Goal: Task Accomplishment & Management: Manage account settings

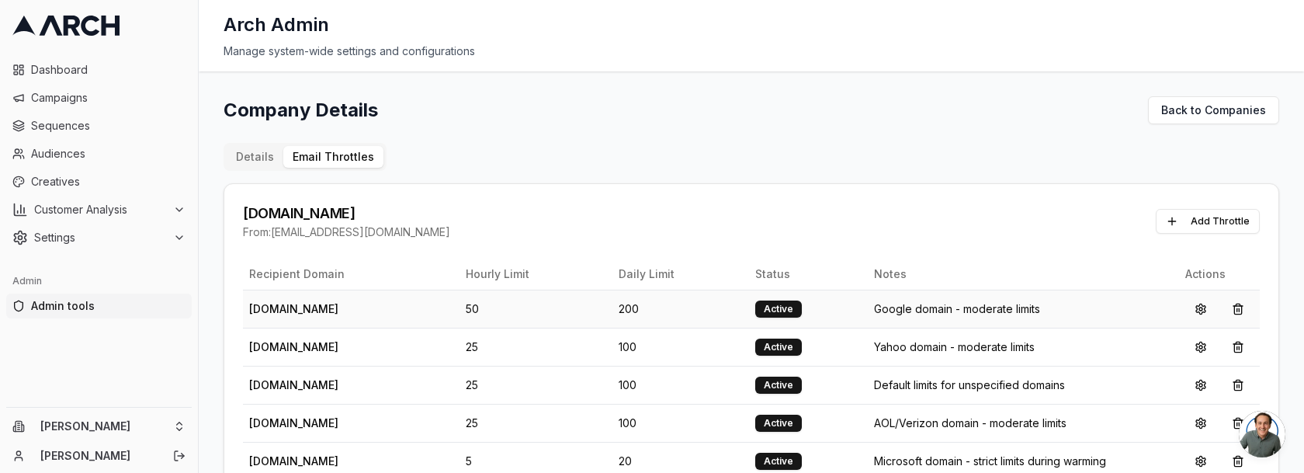
scroll to position [25, 0]
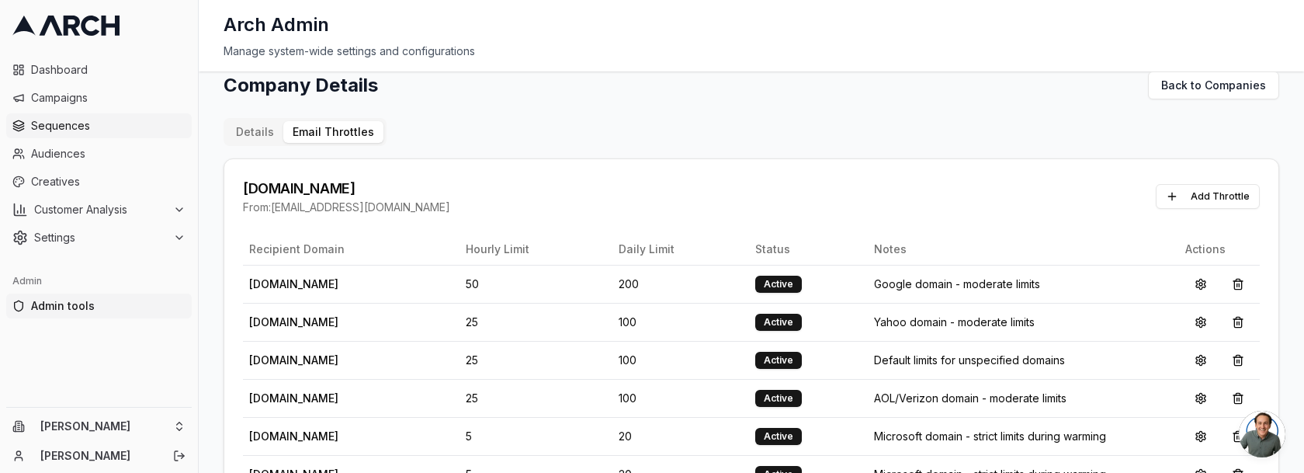
click at [65, 119] on span "Sequences" at bounding box center [108, 126] width 154 height 16
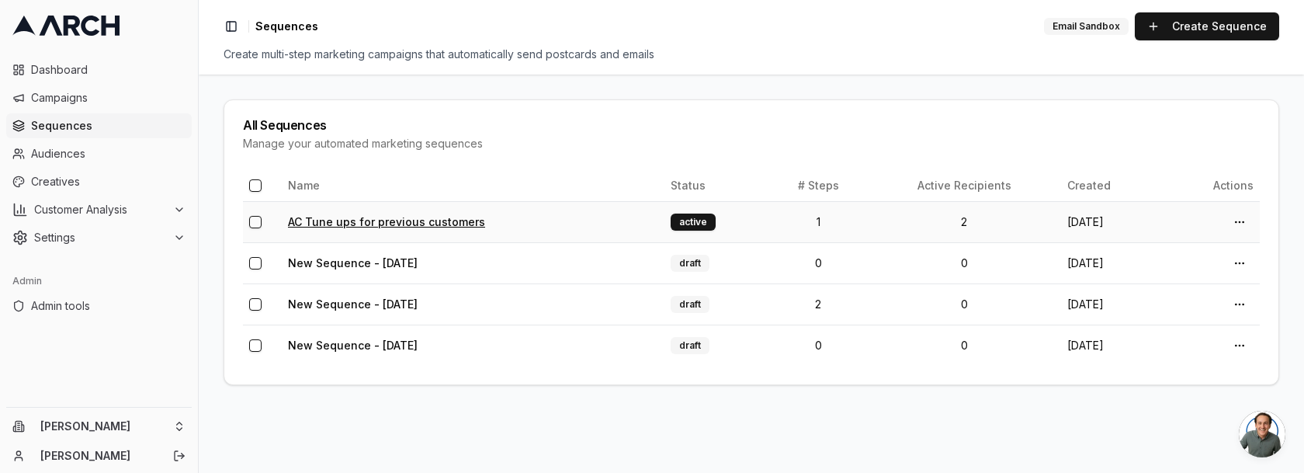
click at [376, 225] on link "AC Tune ups for previous customers" at bounding box center [386, 221] width 197 height 13
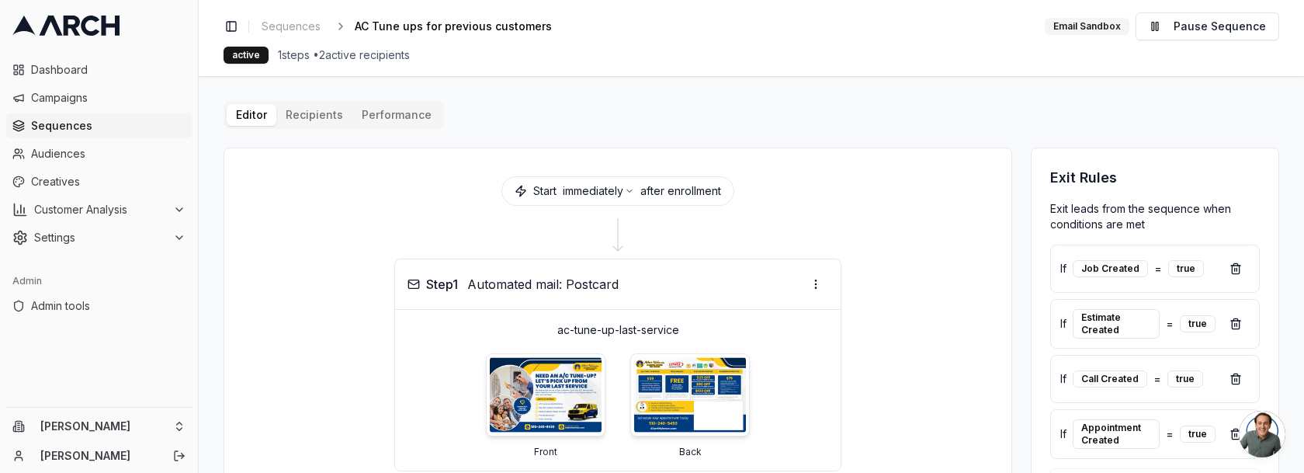
click at [372, 106] on button "Performance" at bounding box center [396, 115] width 88 height 22
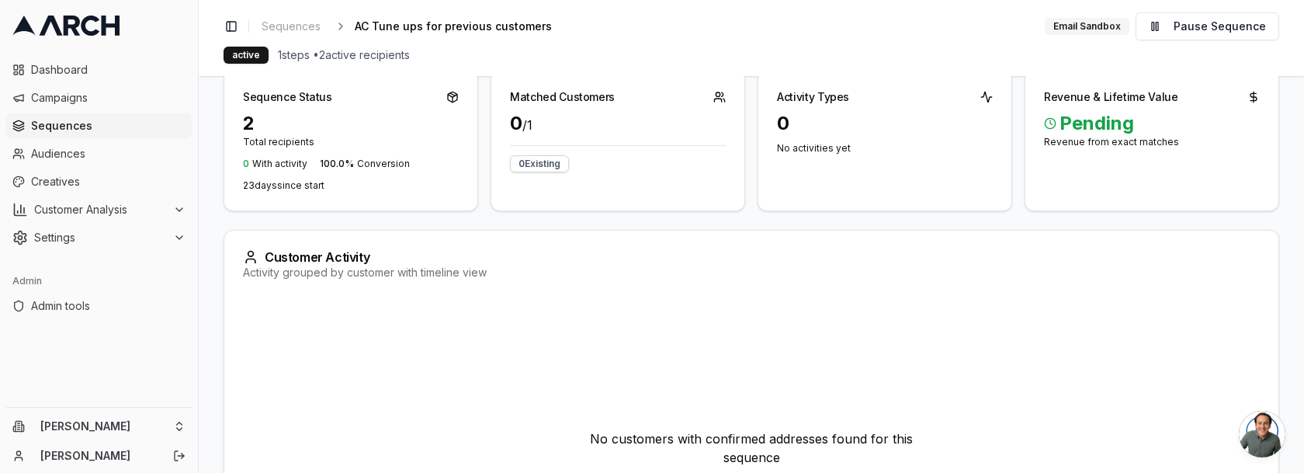
scroll to position [229, 0]
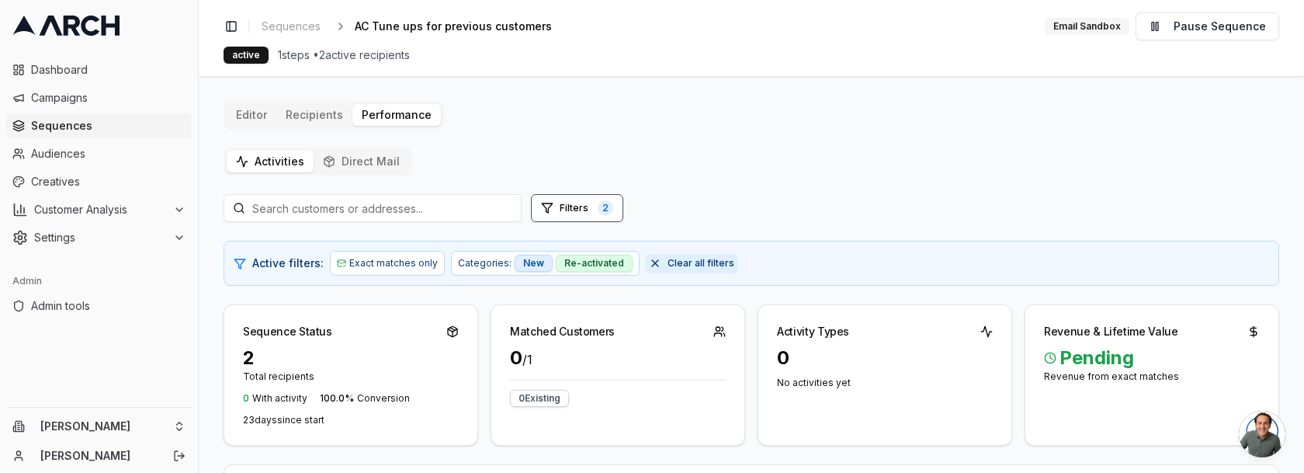
click at [667, 260] on span "Clear all filters" at bounding box center [700, 263] width 67 height 12
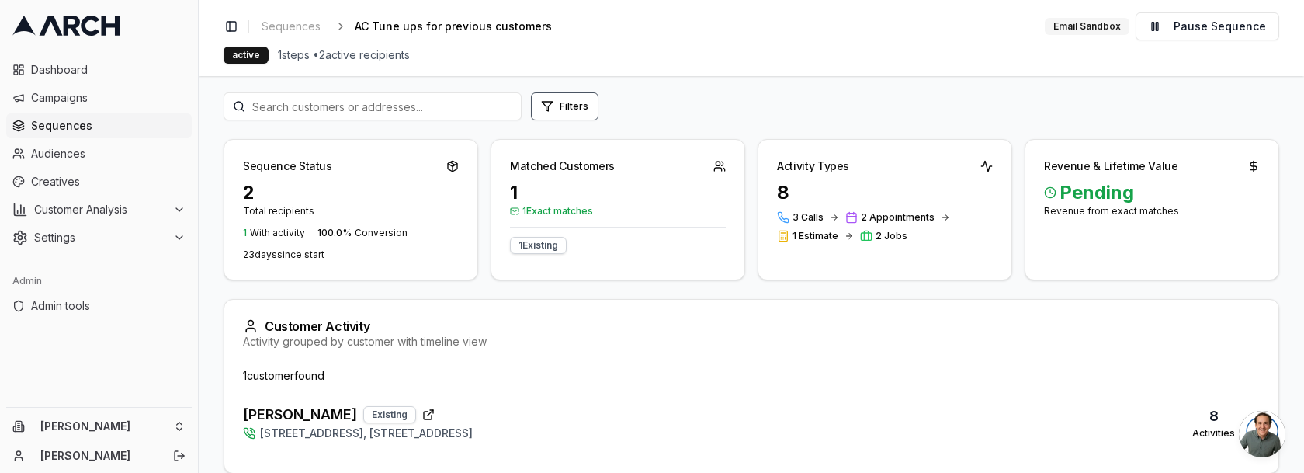
scroll to position [125, 0]
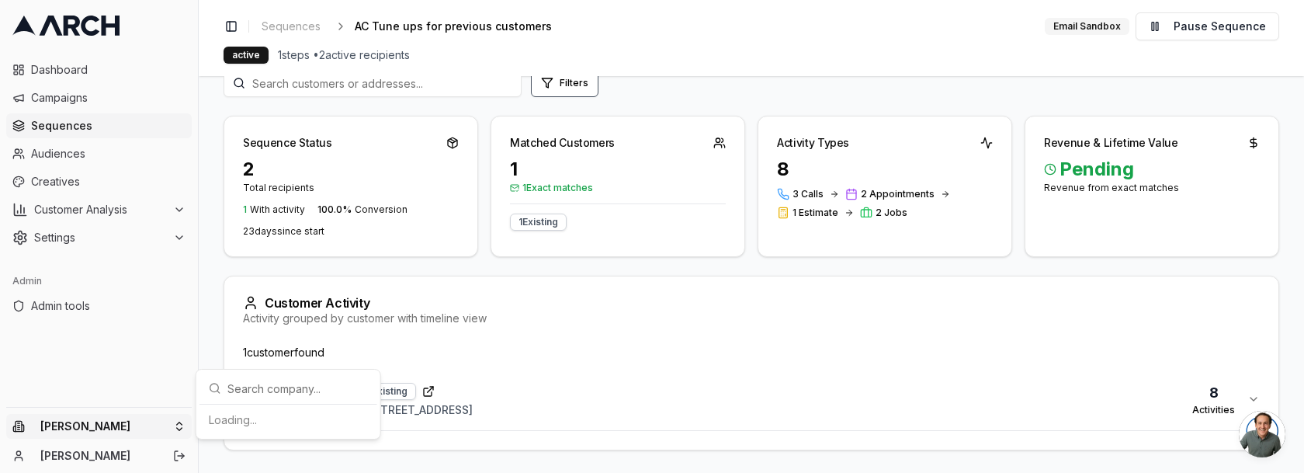
click at [171, 424] on html "Dashboard Campaigns Sequences Audiences Creatives Customer Analysis Settings Ad…" at bounding box center [652, 236] width 1304 height 473
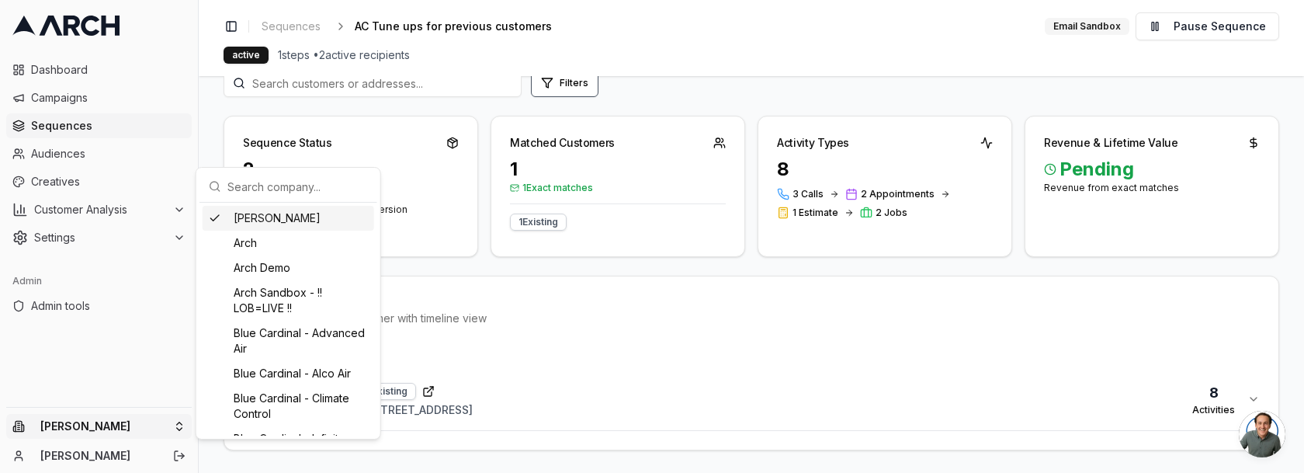
click at [279, 189] on input "text" at bounding box center [297, 186] width 140 height 31
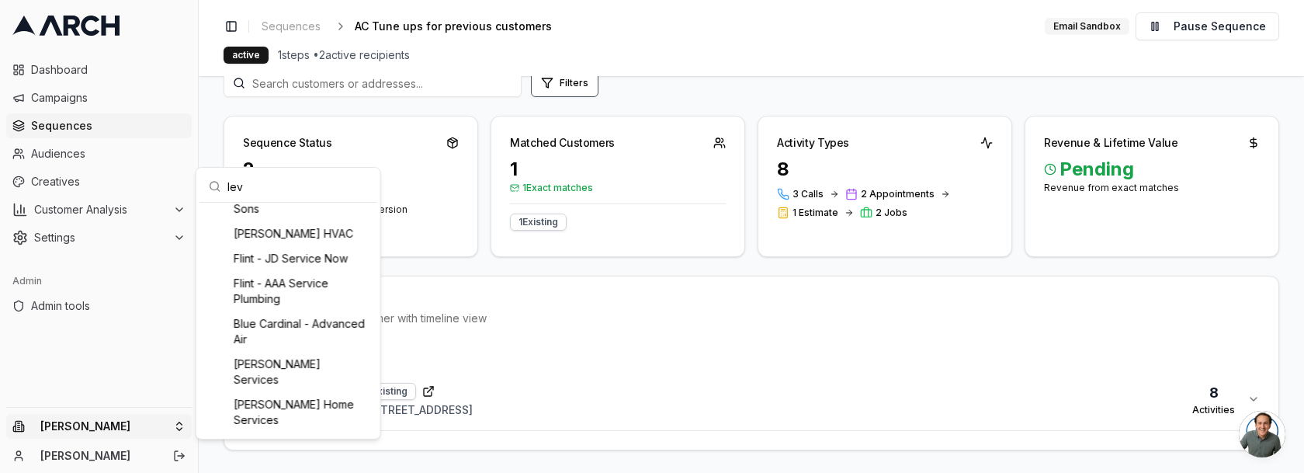
scroll to position [211, 0]
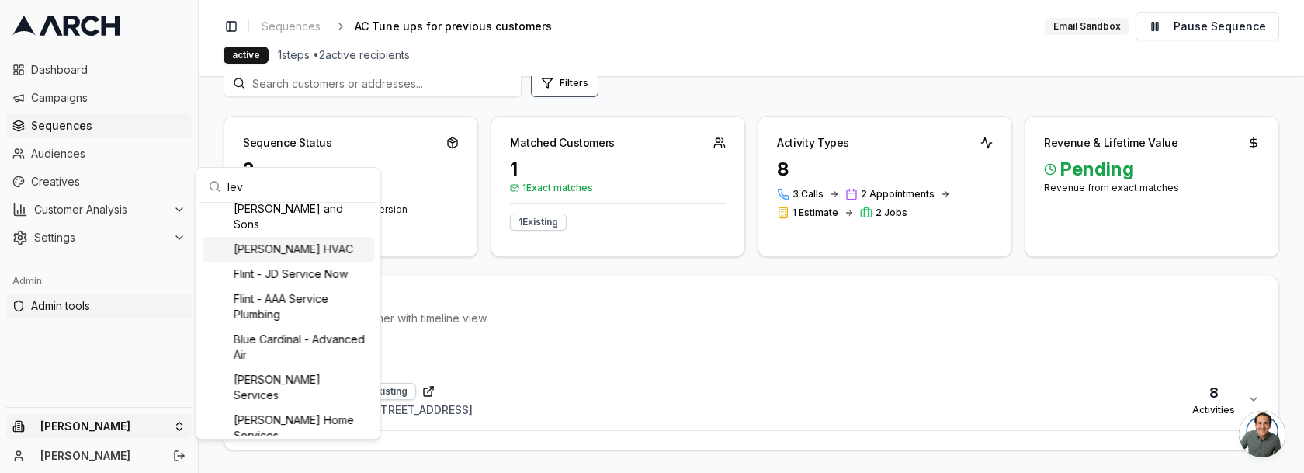
type input "lev"
click at [56, 312] on html "Dashboard Campaigns Sequences Audiences Creatives Customer Analysis Settings Ad…" at bounding box center [652, 236] width 1304 height 473
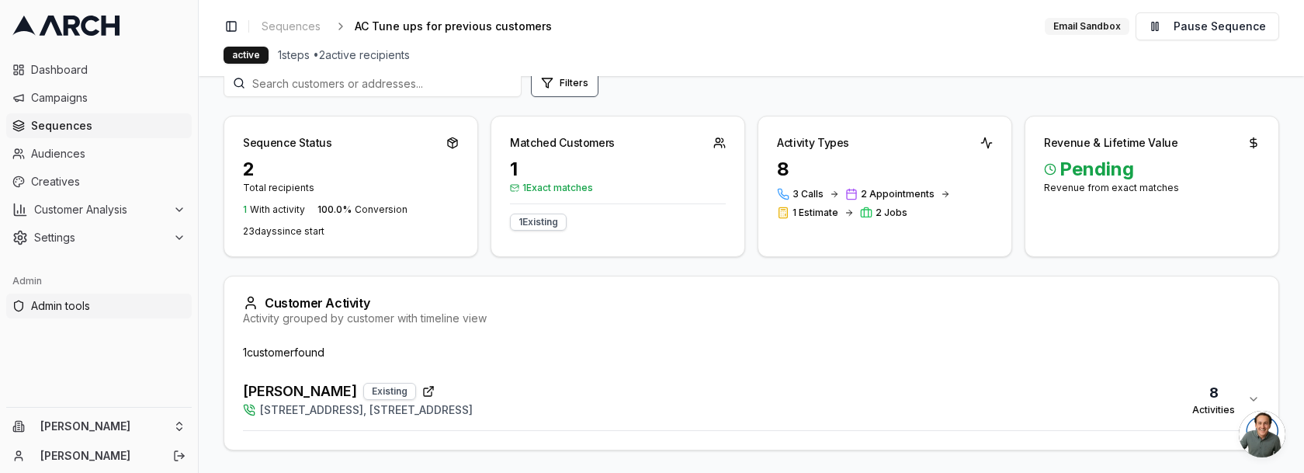
click at [74, 306] on span "Admin tools" at bounding box center [108, 306] width 154 height 16
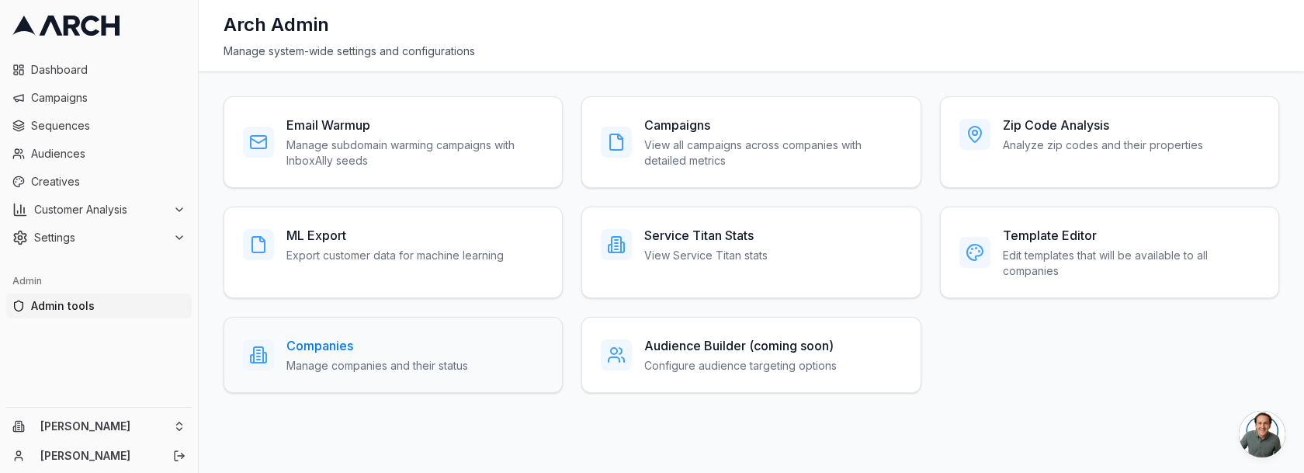
click at [382, 354] on div "Companies Manage companies and their status" at bounding box center [377, 354] width 182 height 37
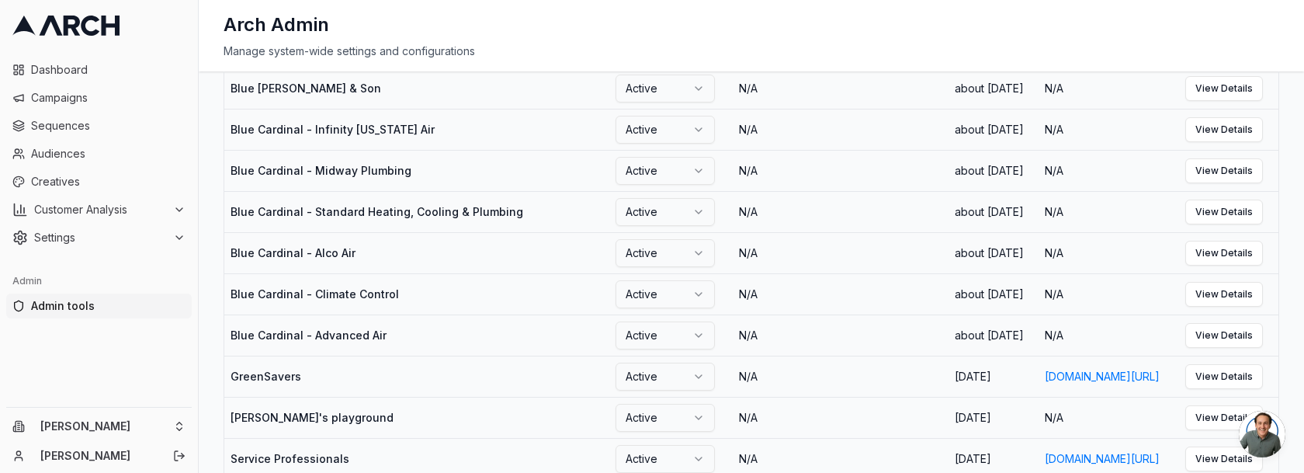
scroll to position [1156, 0]
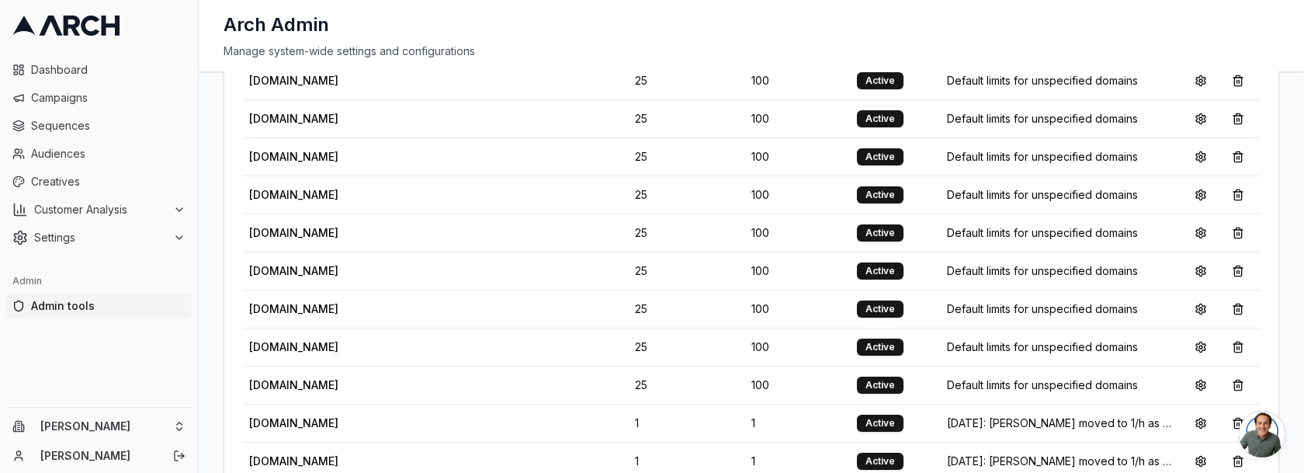
scroll to position [3024, 0]
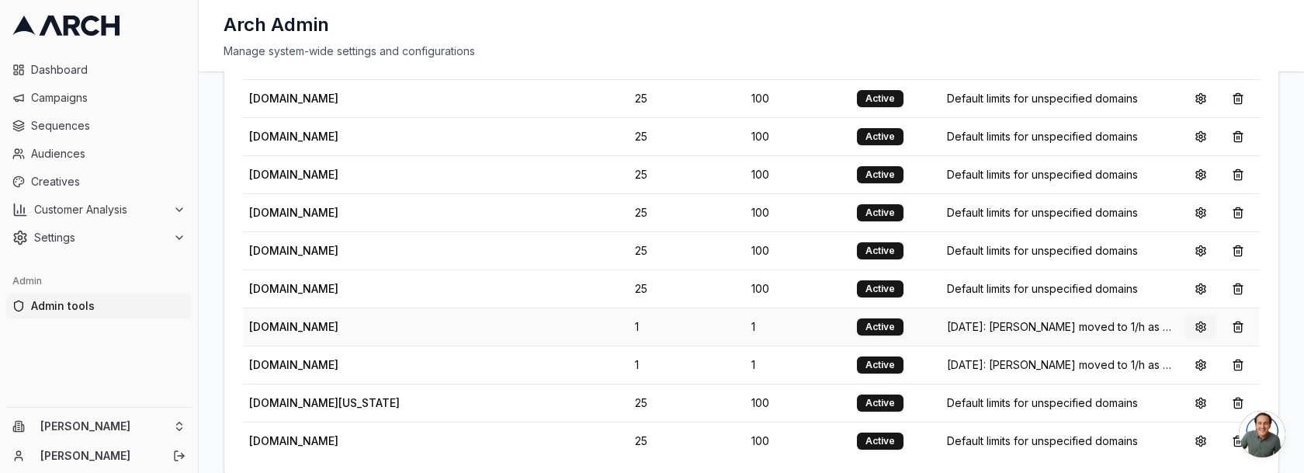
click at [1197, 314] on button at bounding box center [1200, 326] width 31 height 25
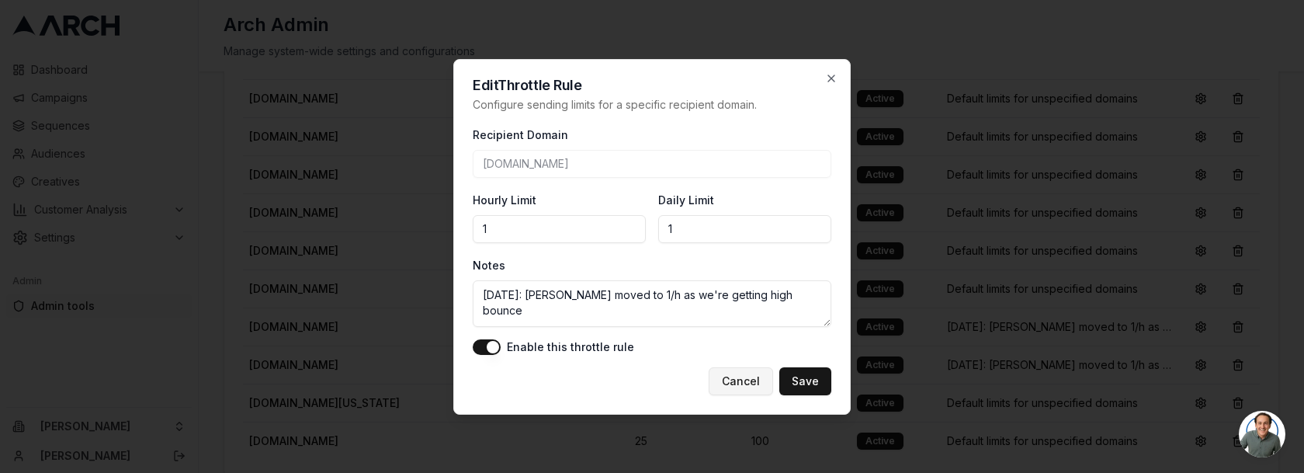
click at [743, 383] on button "Cancel" at bounding box center [740, 381] width 64 height 28
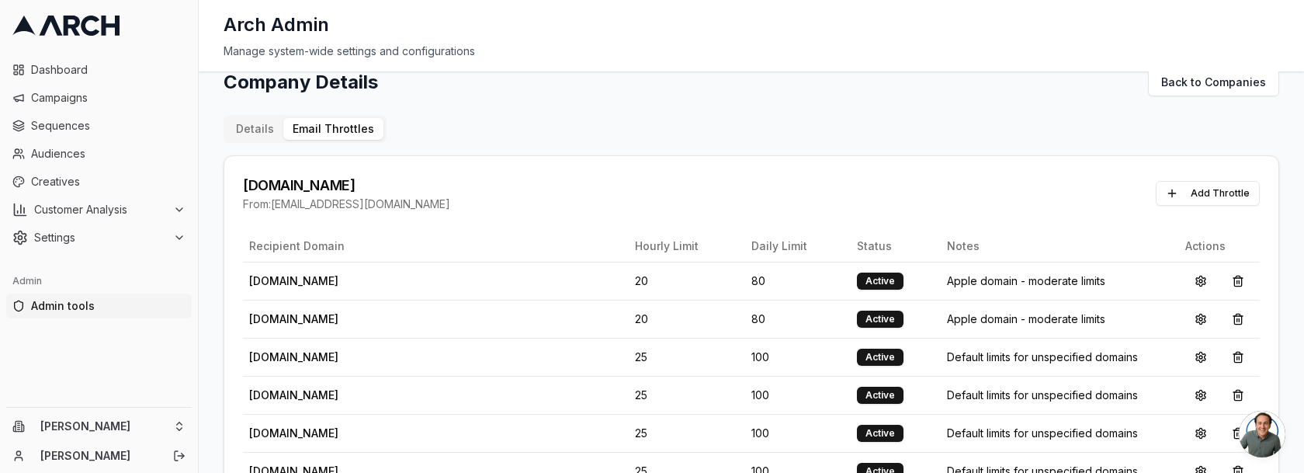
scroll to position [0, 0]
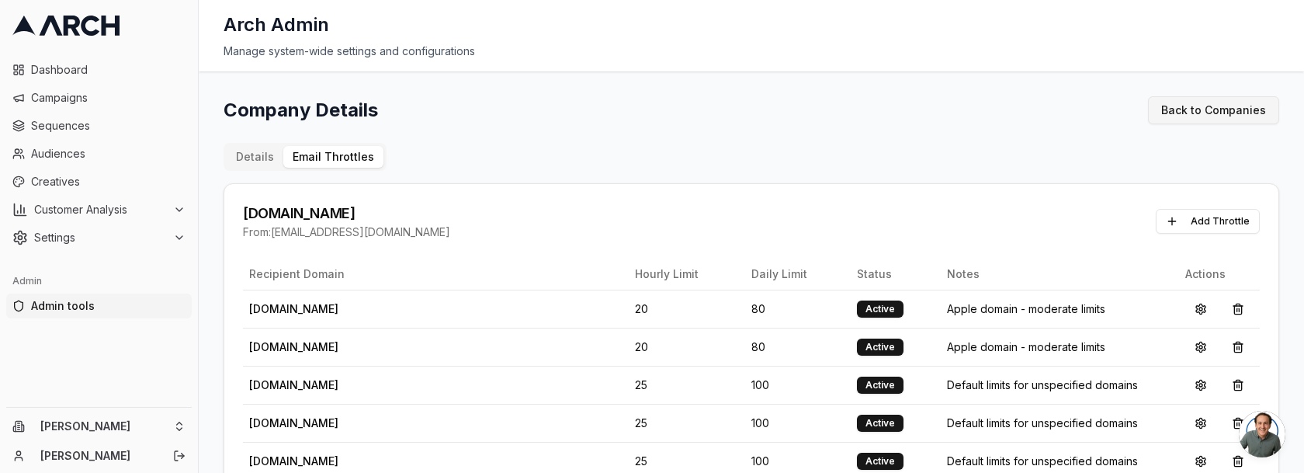
click at [1208, 109] on link "Back to Companies" at bounding box center [1213, 110] width 131 height 28
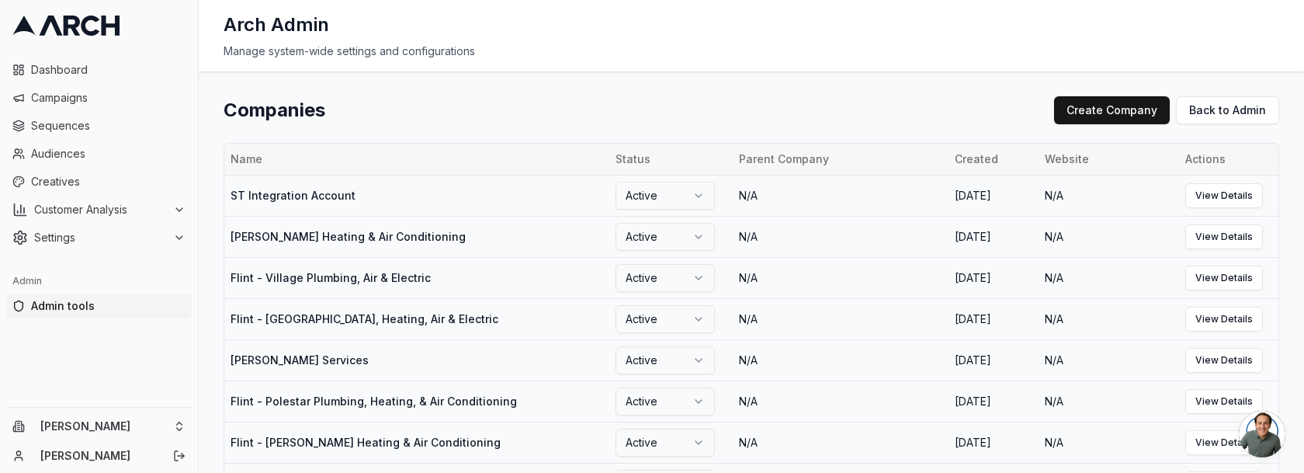
click at [1038, 145] on th "Website" at bounding box center [1108, 159] width 140 height 31
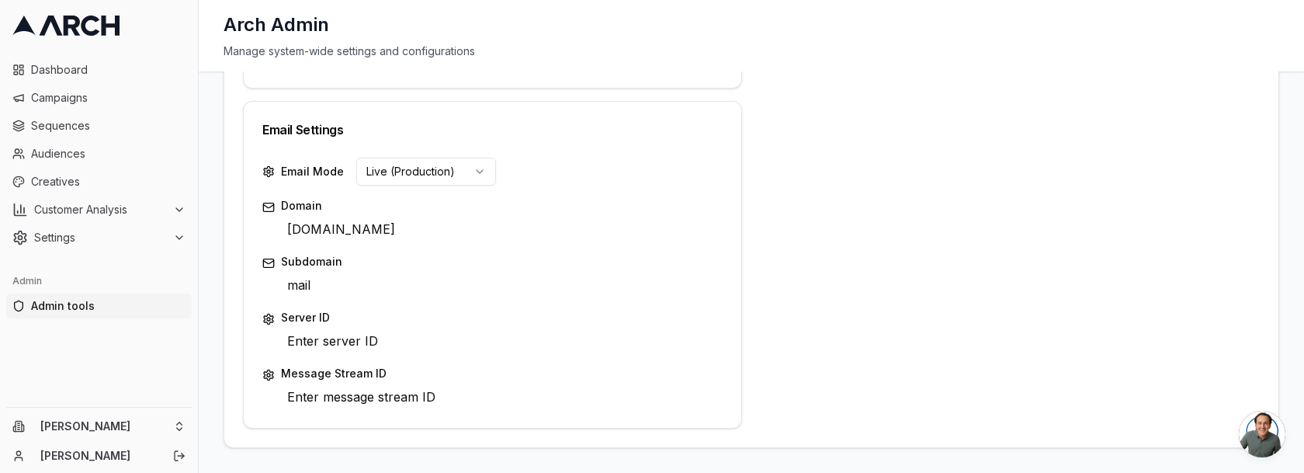
scroll to position [25, 0]
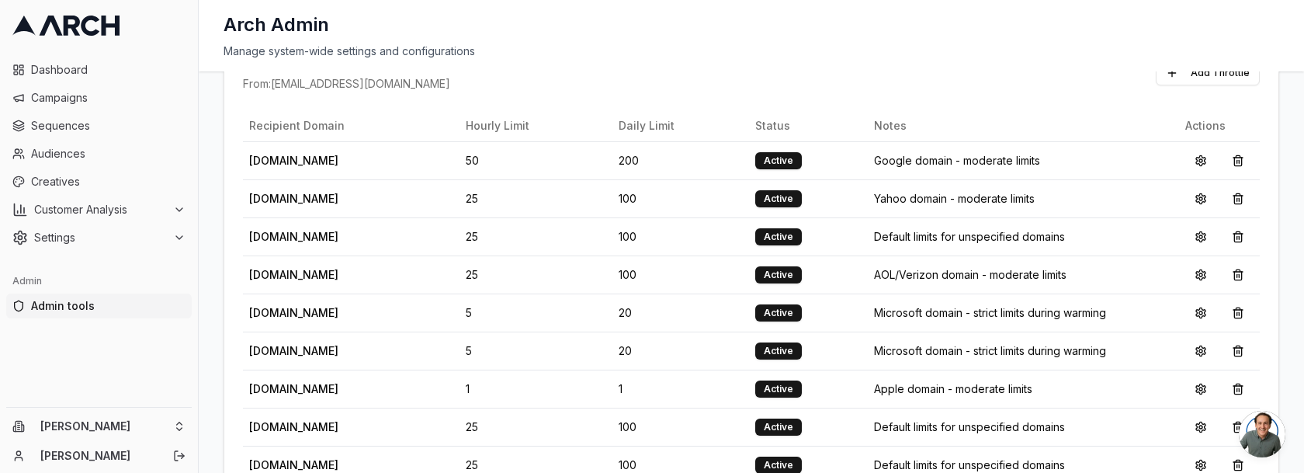
scroll to position [0, 0]
